Goal: Task Accomplishment & Management: Use online tool/utility

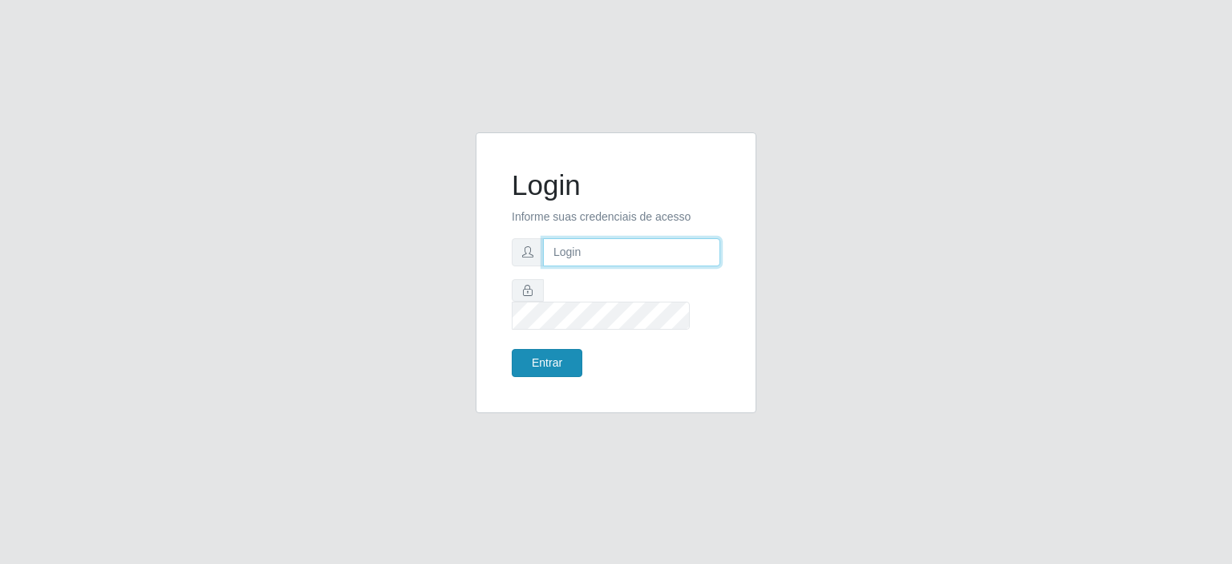
type input "[EMAIL_ADDRESS][DOMAIN_NAME]"
click at [542, 356] on button "Entrar" at bounding box center [547, 363] width 71 height 28
click at [627, 266] on input "[EMAIL_ADDRESS][DOMAIN_NAME]" at bounding box center [631, 252] width 177 height 28
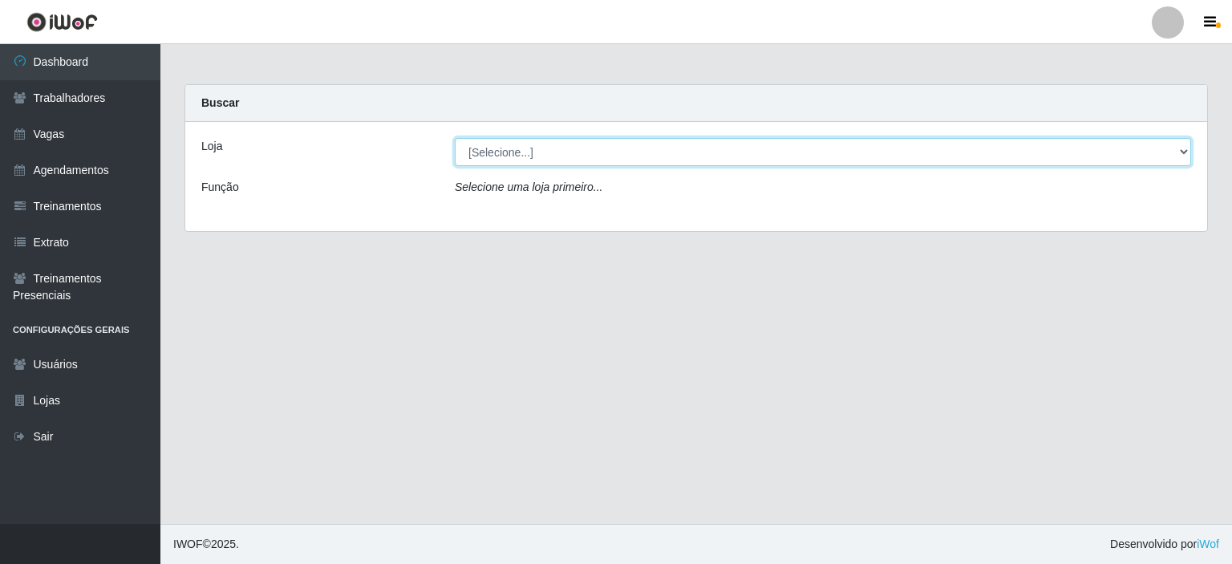
click at [517, 159] on select "[Selecione...] Preço Bom Supermercado" at bounding box center [823, 152] width 736 height 28
select select "387"
click at [455, 138] on select "[Selecione...] Preço Bom Supermercado" at bounding box center [823, 152] width 736 height 28
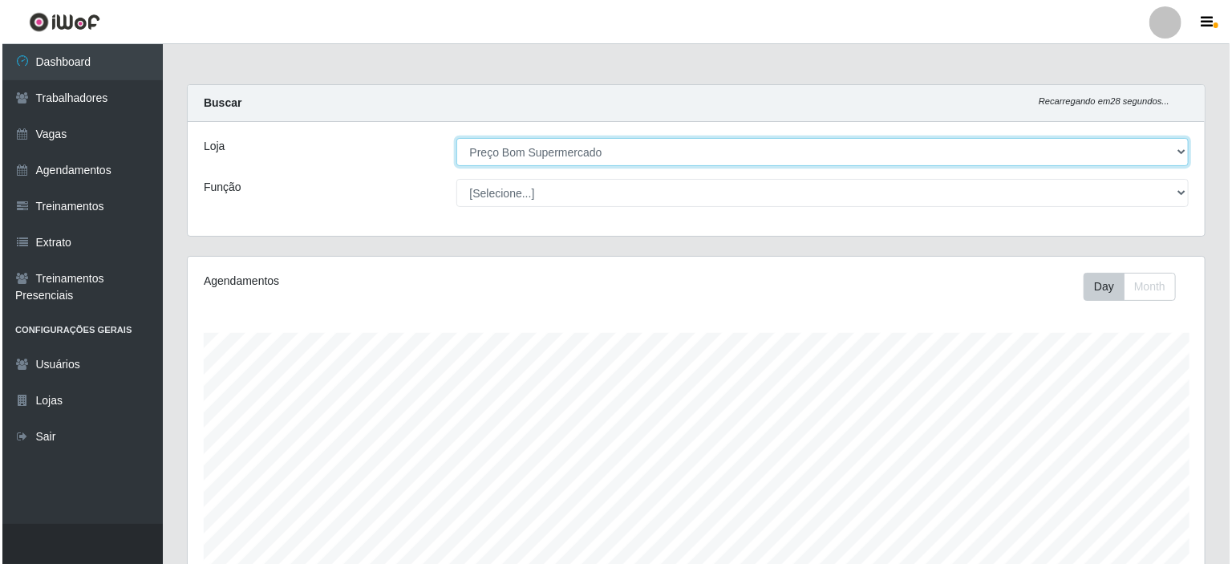
scroll to position [284, 0]
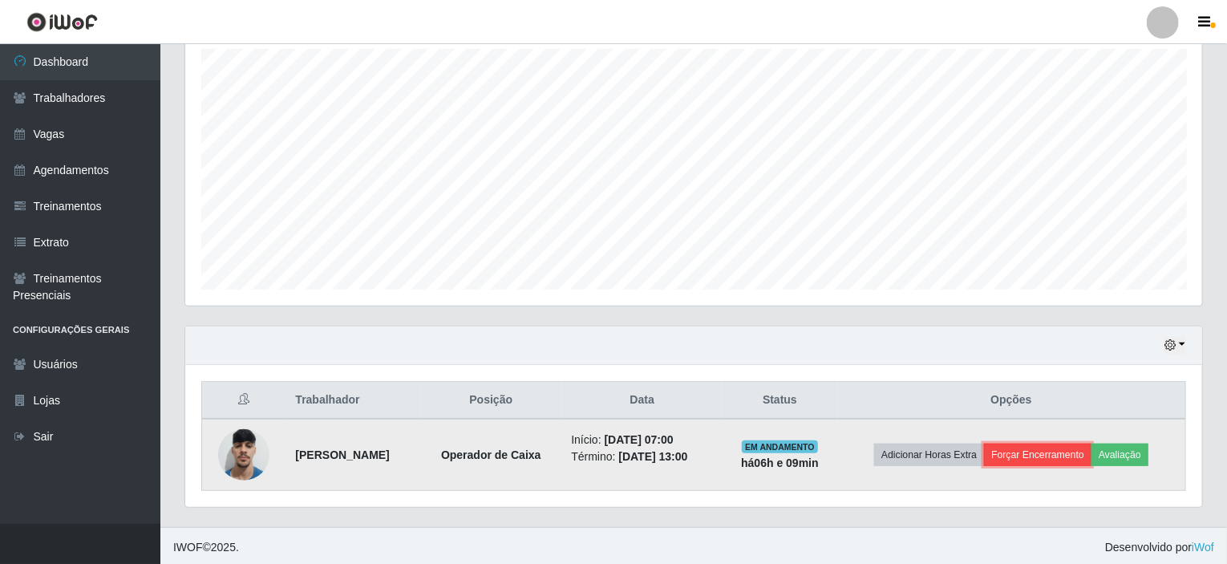
click at [1040, 447] on button "Forçar Encerramento" at bounding box center [1037, 455] width 107 height 22
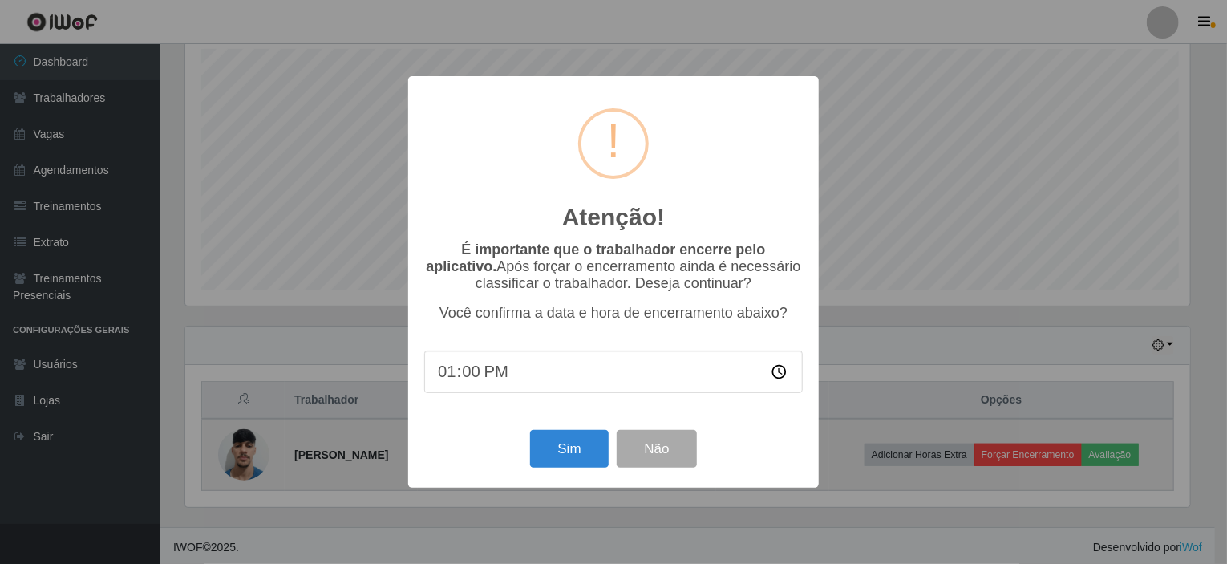
scroll to position [333, 1011]
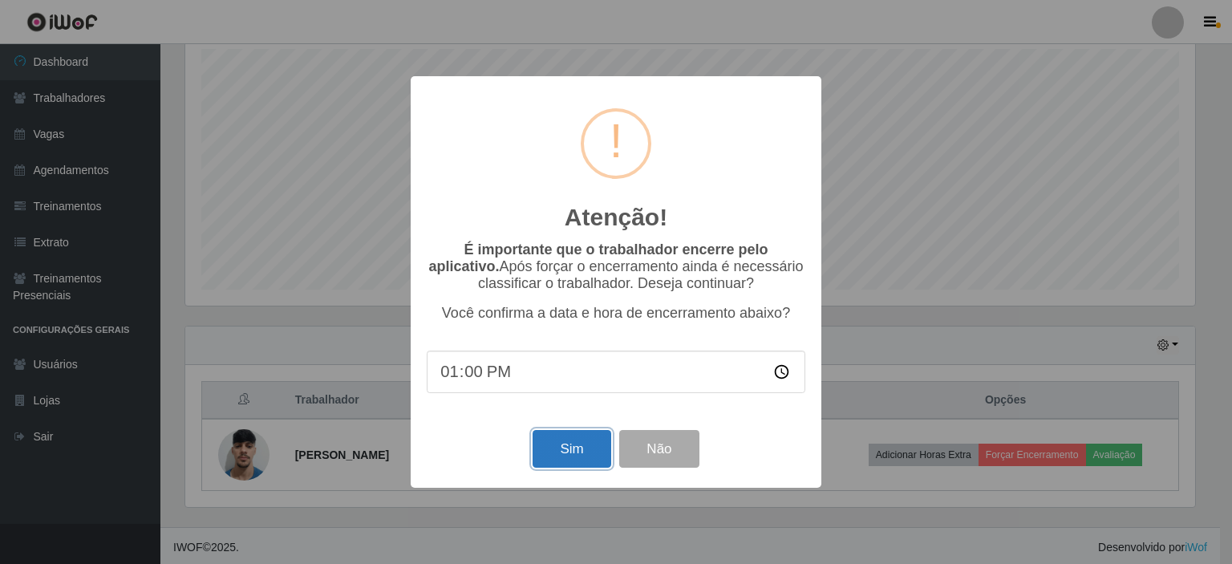
click at [574, 448] on button "Sim" at bounding box center [572, 449] width 78 height 38
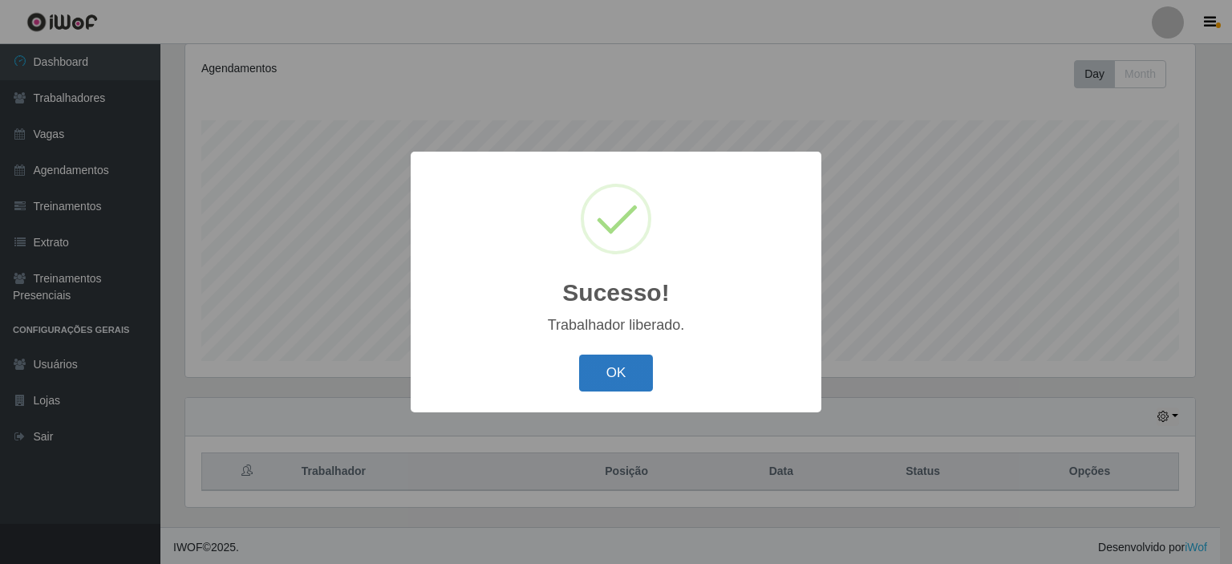
click at [602, 371] on button "OK" at bounding box center [616, 374] width 75 height 38
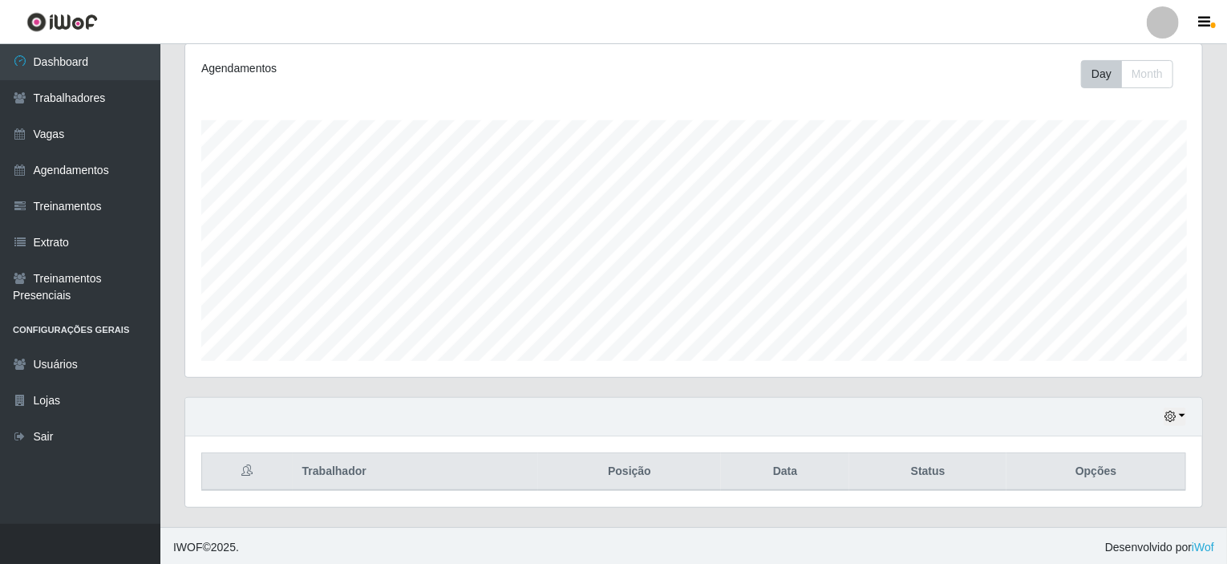
scroll to position [333, 1017]
